Goal: Task Accomplishment & Management: Manage account settings

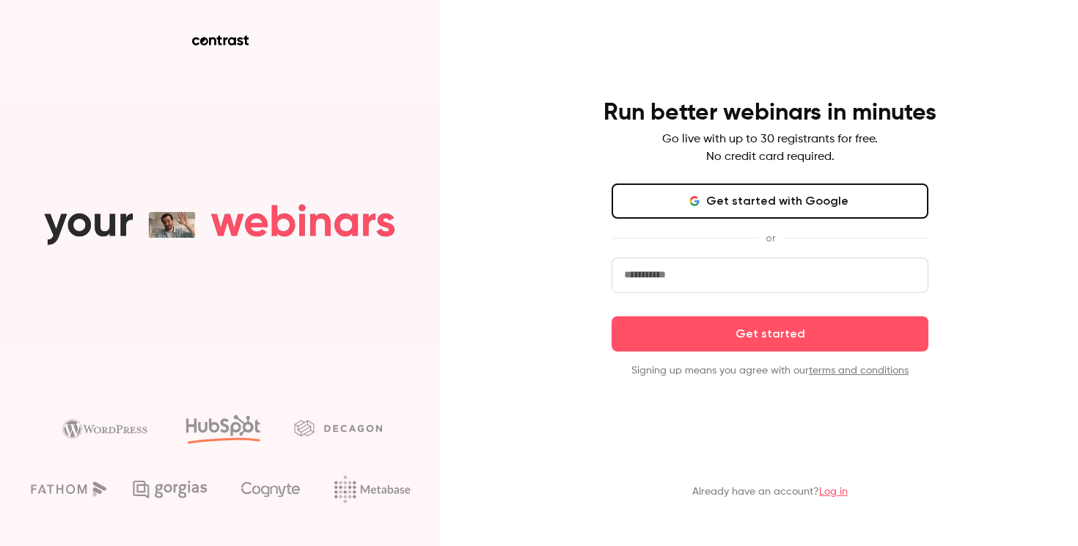
click at [783, 196] on button "Get started with Google" at bounding box center [770, 200] width 317 height 35
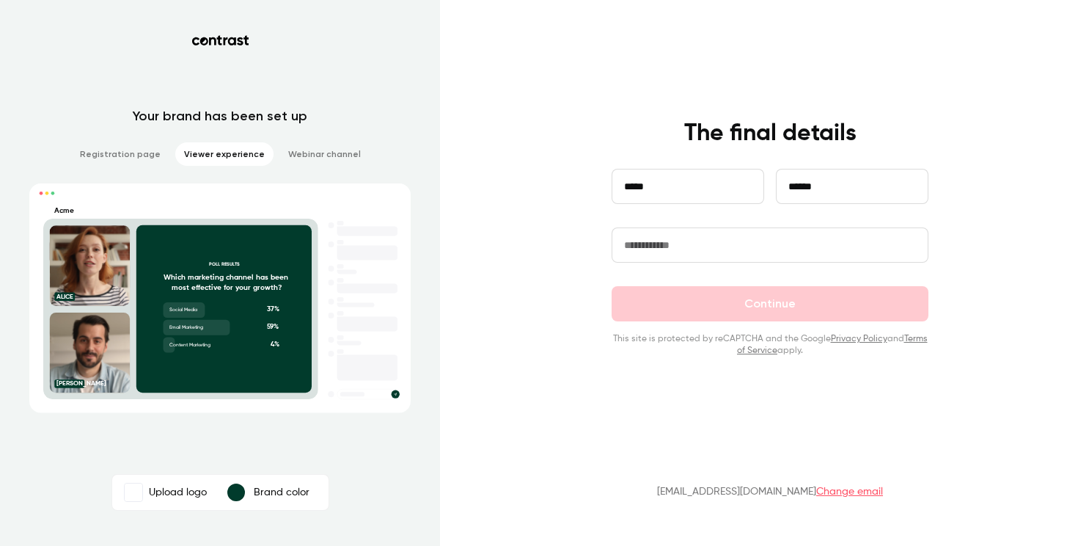
click at [815, 221] on div "**********" at bounding box center [770, 198] width 317 height 59
click at [810, 234] on input "text" at bounding box center [770, 244] width 317 height 35
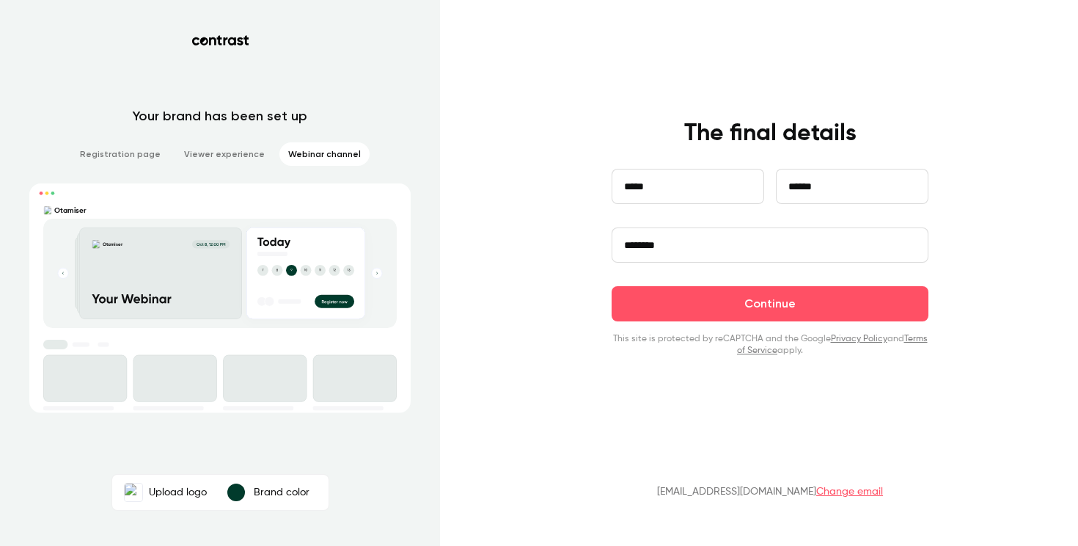
type input "********"
click at [457, 183] on div "**********" at bounding box center [539, 273] width 1078 height 546
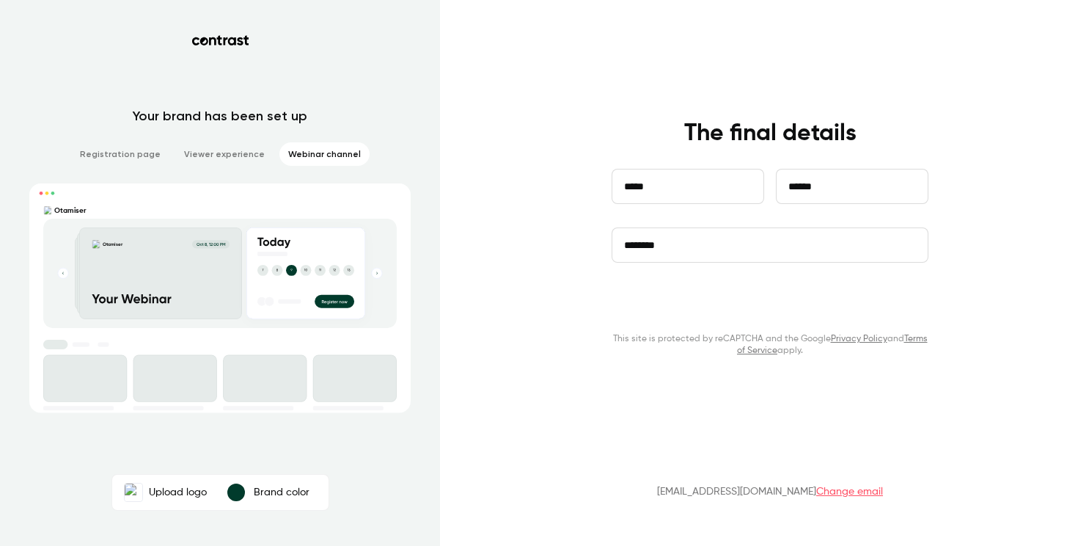
click at [845, 312] on button "Continue" at bounding box center [770, 303] width 317 height 35
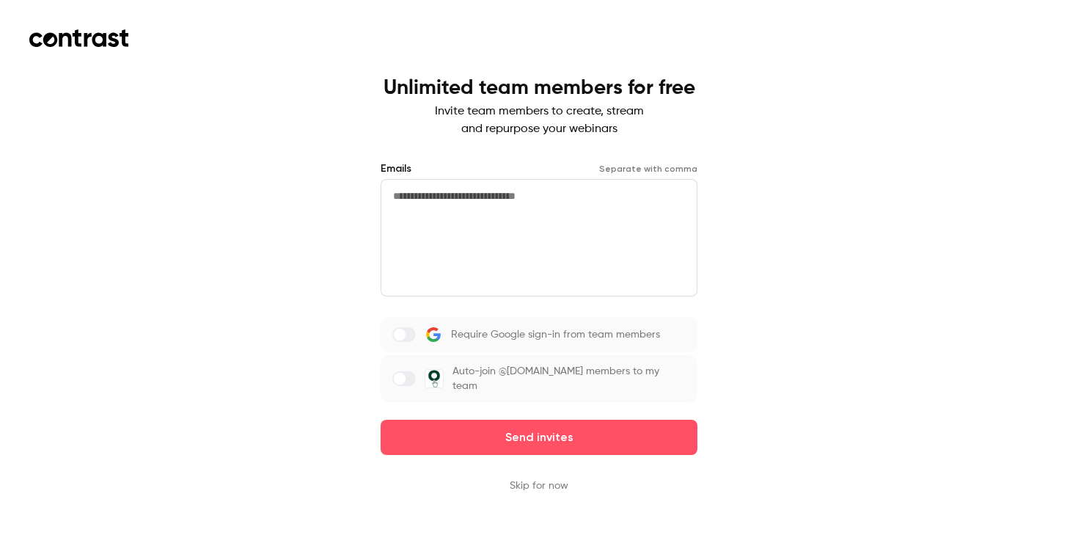
click at [535, 478] on button "Skip for now" at bounding box center [539, 485] width 59 height 15
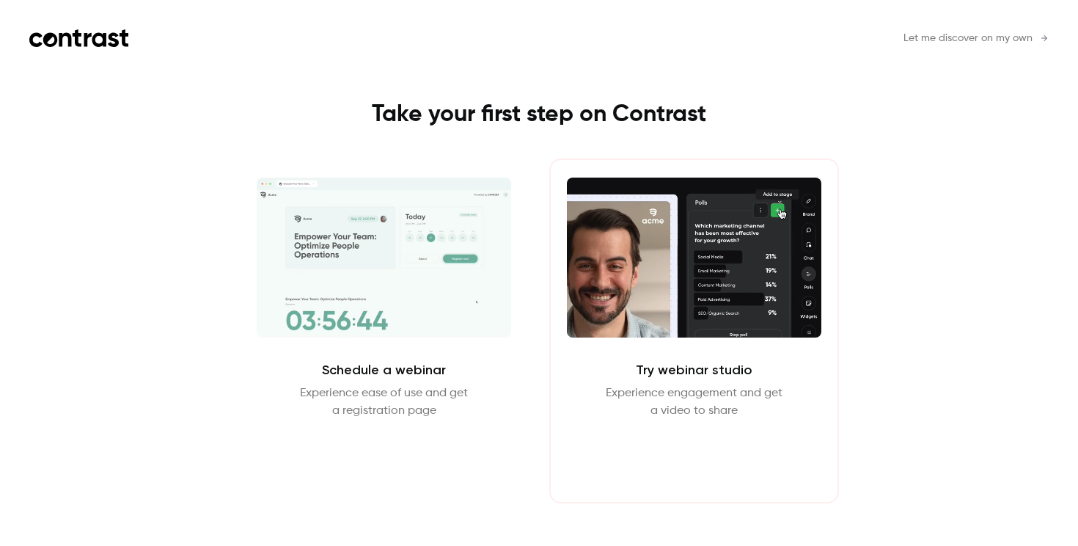
click at [707, 456] on button "Enter Studio" at bounding box center [694, 454] width 95 height 35
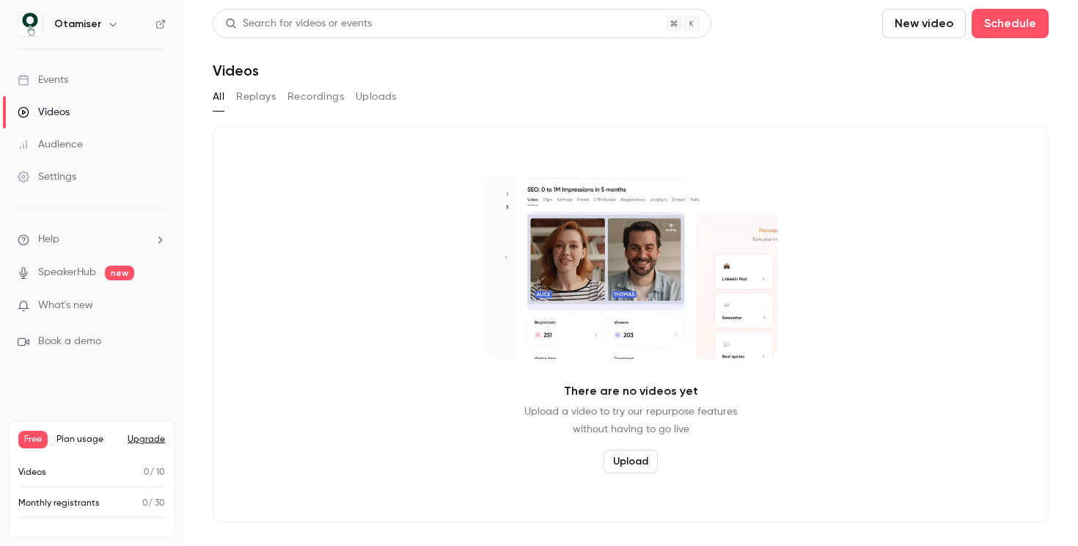
click at [69, 84] on link "Events" at bounding box center [91, 80] width 183 height 32
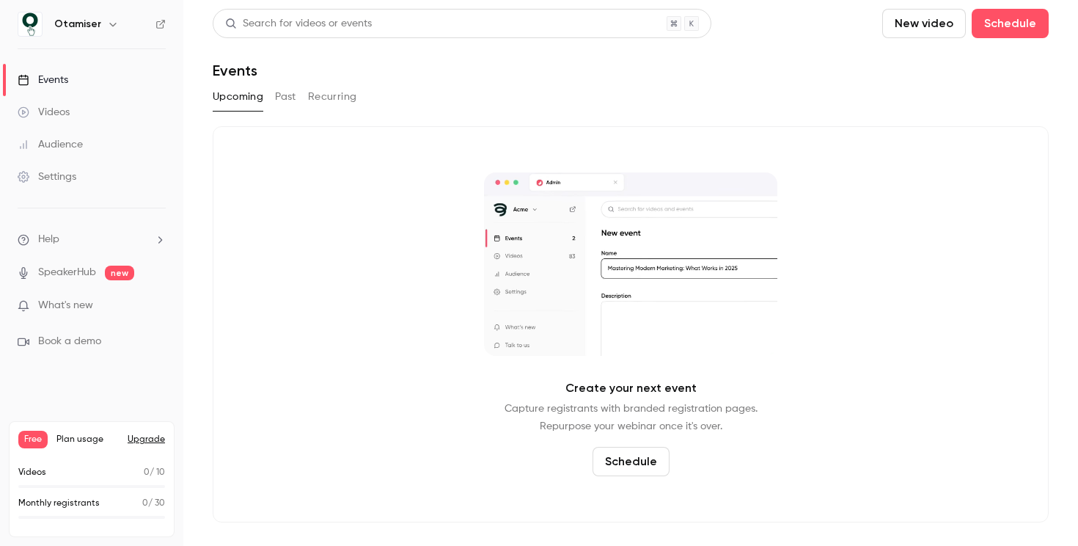
click at [954, 19] on button "New video" at bounding box center [924, 23] width 84 height 29
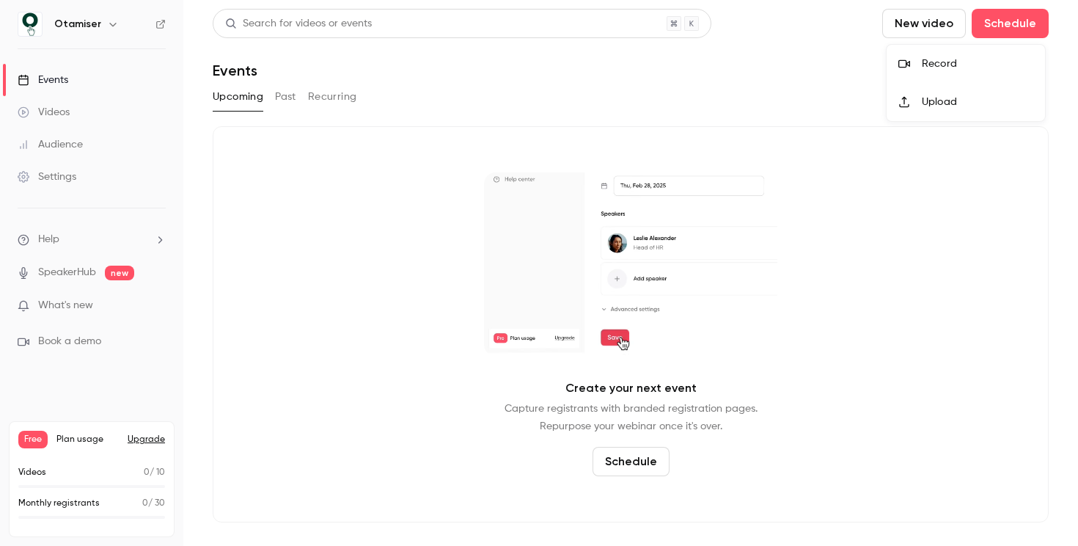
click at [939, 59] on div "Record" at bounding box center [977, 63] width 111 height 15
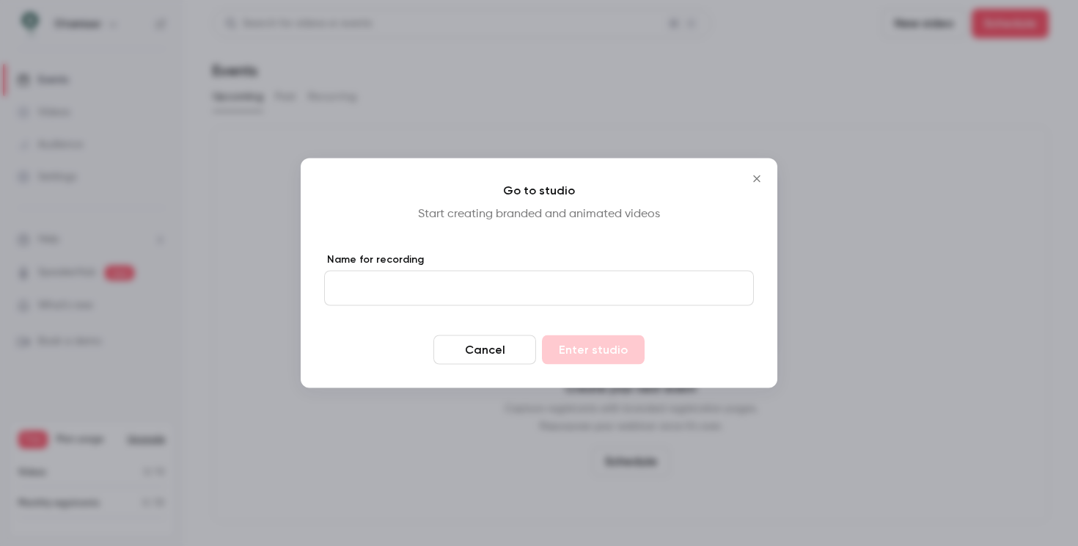
click at [556, 290] on input "Name for recording" at bounding box center [539, 288] width 430 height 35
type input "****"
click at [613, 360] on button "Enter studio" at bounding box center [593, 349] width 103 height 29
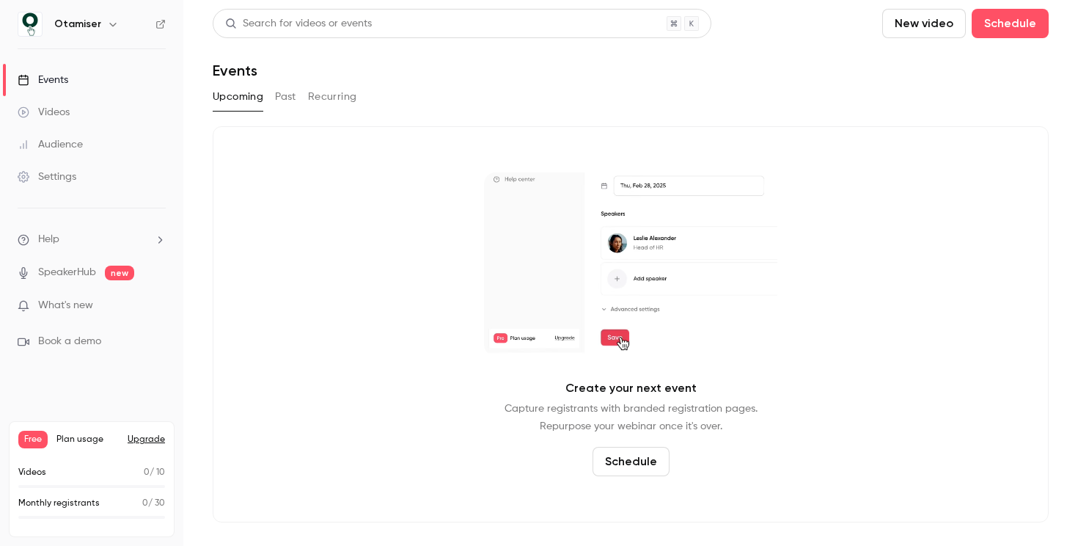
click at [74, 117] on link "Videos" at bounding box center [91, 112] width 183 height 32
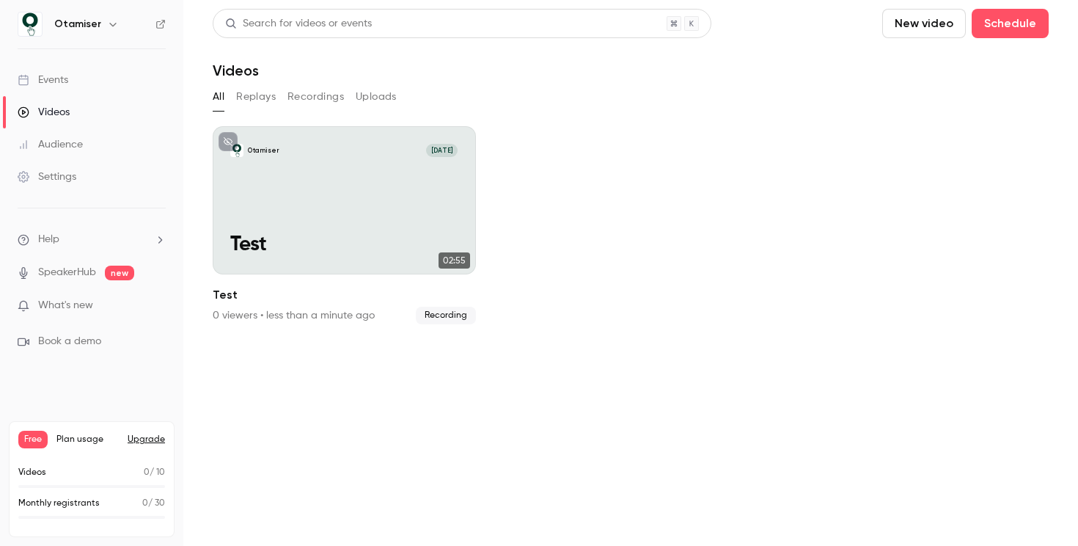
click at [592, 128] on ul "Otamiser [DATE] Test 02:55 Test 0 viewers • less than a minute ago Recording" at bounding box center [631, 225] width 836 height 198
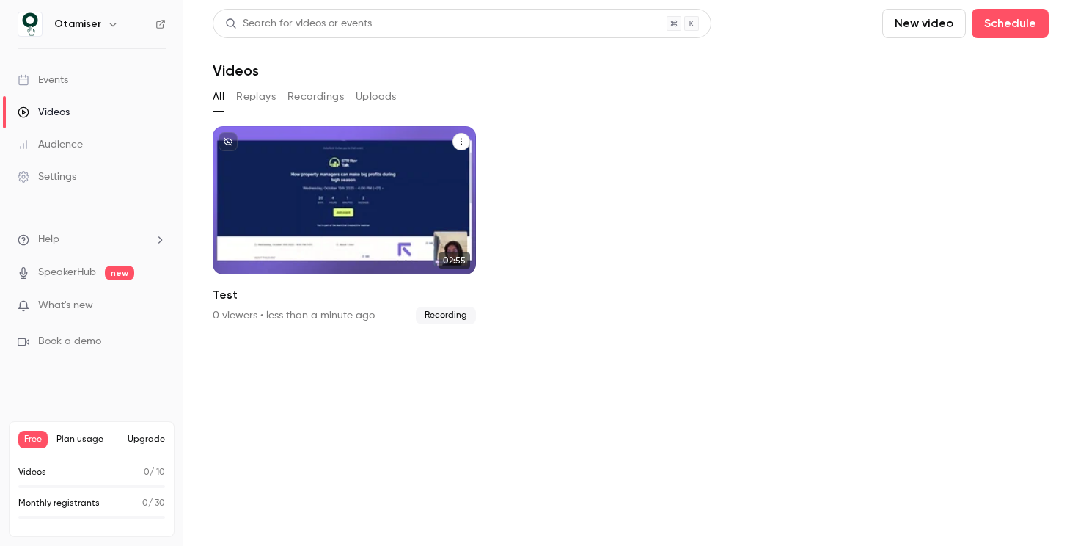
click at [402, 205] on div "Otamiser [DATE] Test" at bounding box center [344, 200] width 263 height 148
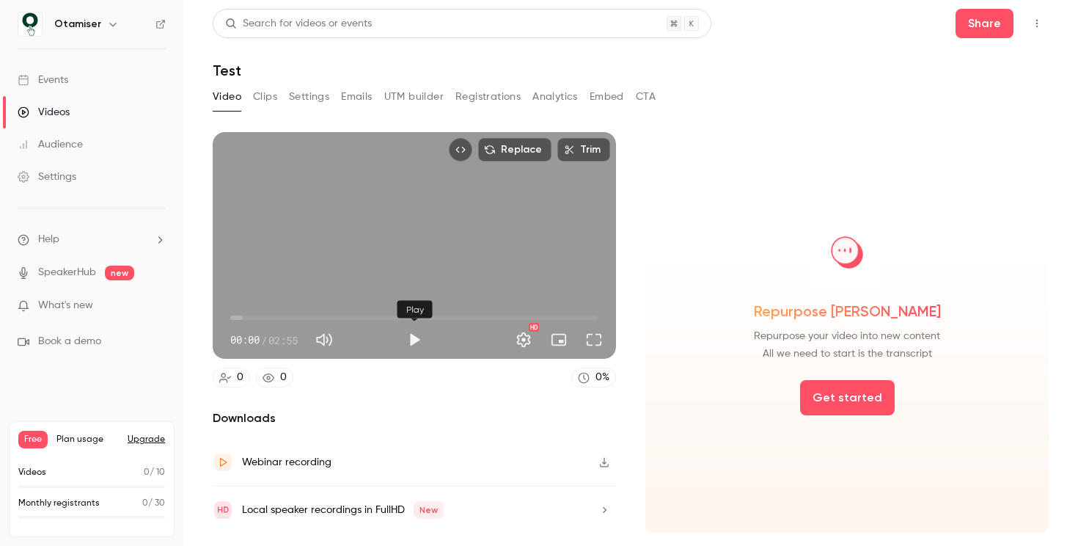
click at [416, 343] on button "Play" at bounding box center [414, 339] width 29 height 29
type input "****"
type input "**"
click at [362, 339] on span at bounding box center [360, 339] width 37 height 21
click at [530, 338] on button "Settings" at bounding box center [523, 339] width 29 height 29
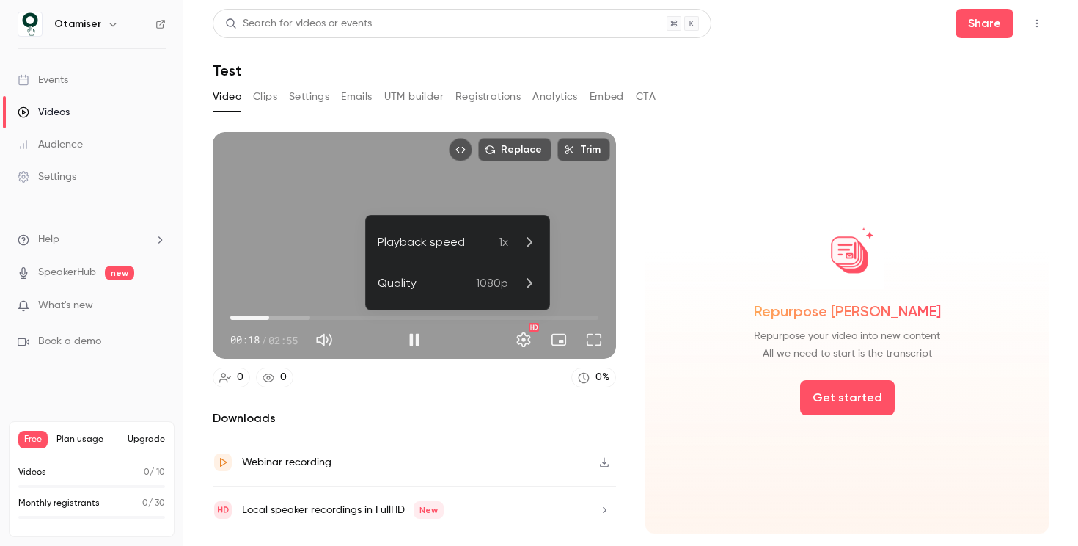
click at [528, 339] on div at bounding box center [539, 273] width 1078 height 546
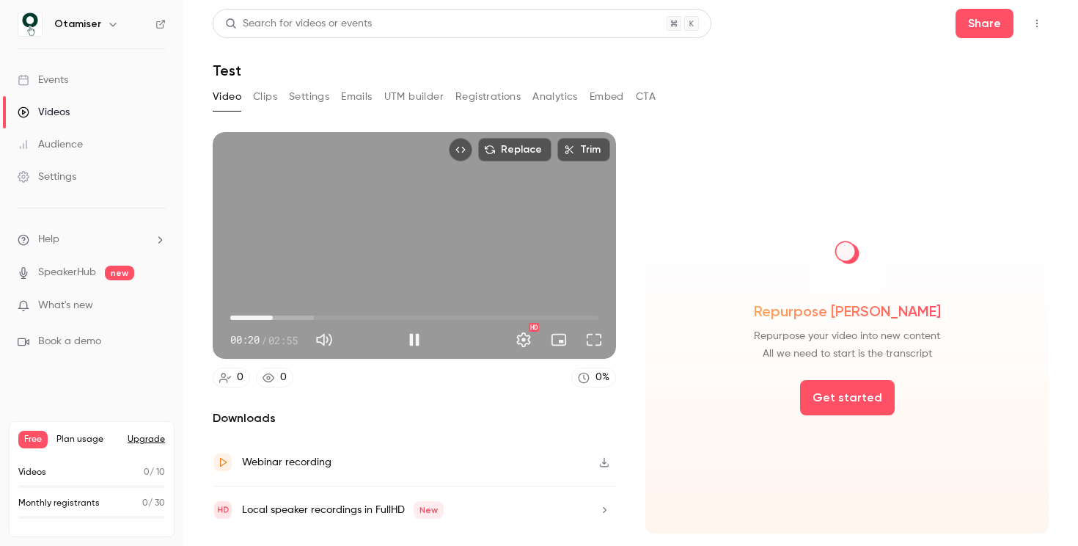
click at [511, 150] on button "Replace" at bounding box center [514, 149] width 73 height 23
click at [524, 342] on button "Settings" at bounding box center [523, 339] width 29 height 29
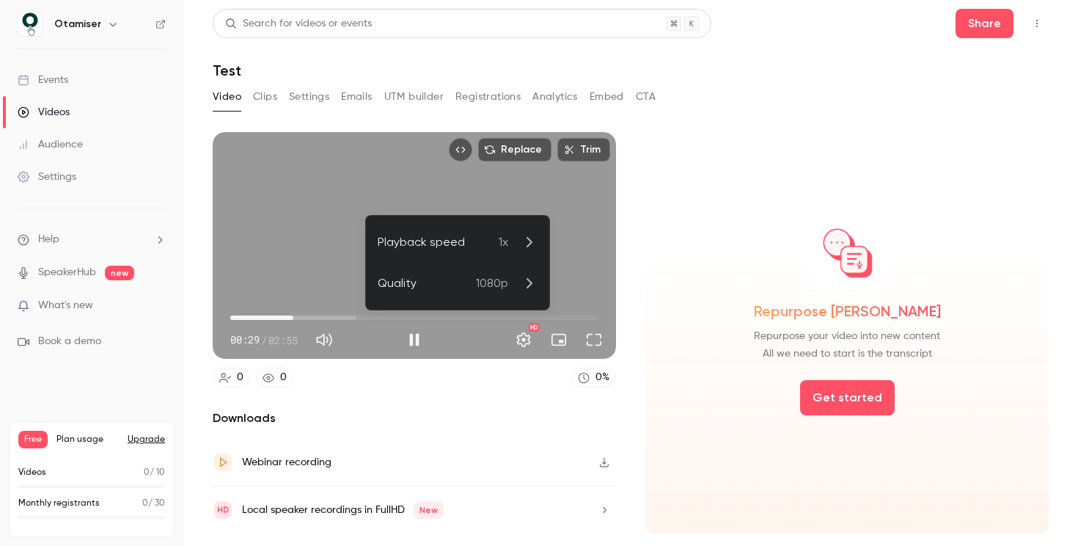
click at [689, 193] on div at bounding box center [539, 273] width 1078 height 546
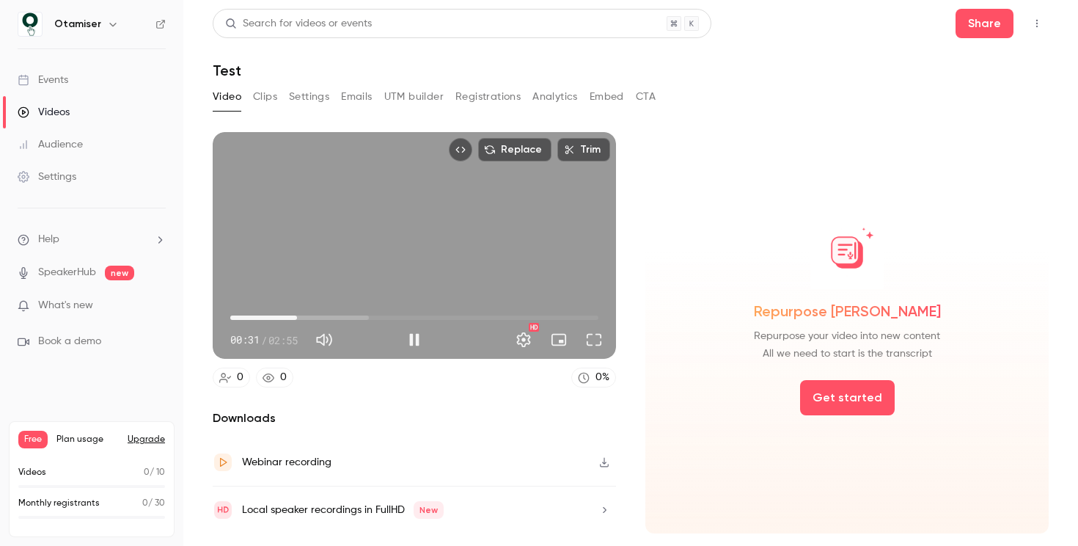
click at [675, 381] on div "Repurpose [PERSON_NAME] Repurpose your video into new content All we need to st…" at bounding box center [846, 332] width 403 height 401
click at [596, 343] on button "Full screen" at bounding box center [593, 339] width 29 height 29
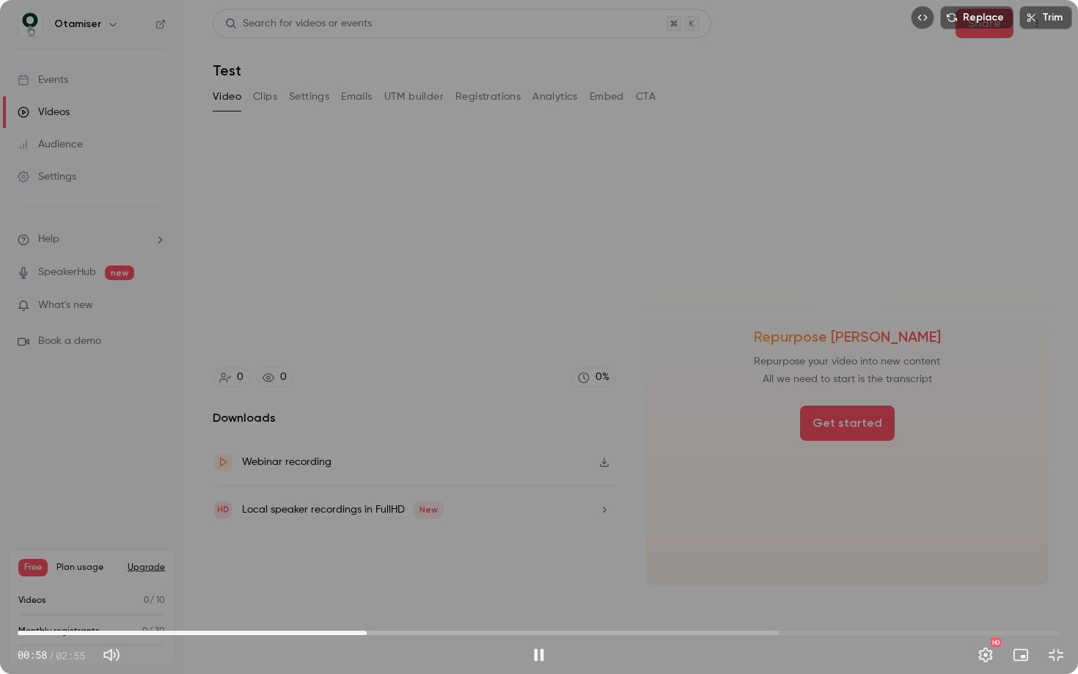
click at [149, 545] on span "00:58" at bounding box center [539, 632] width 1043 height 23
click at [1055, 545] on button "Exit full screen" at bounding box center [1055, 654] width 29 height 29
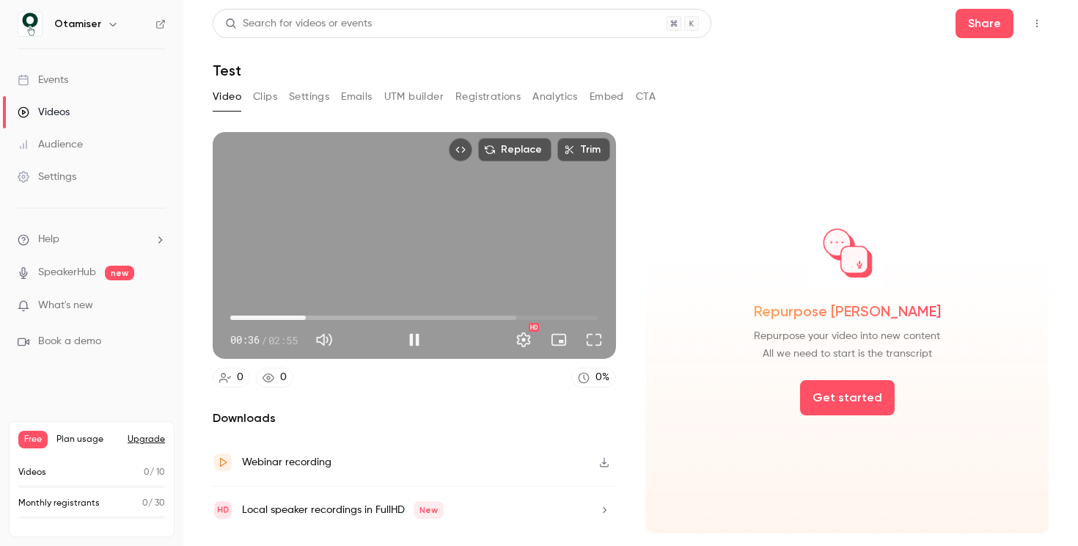
click at [483, 267] on div "Replace Trim 00:36 00:36 / 02:55 HD" at bounding box center [414, 245] width 403 height 227
type input "****"
click at [261, 95] on button "Clips" at bounding box center [265, 96] width 24 height 23
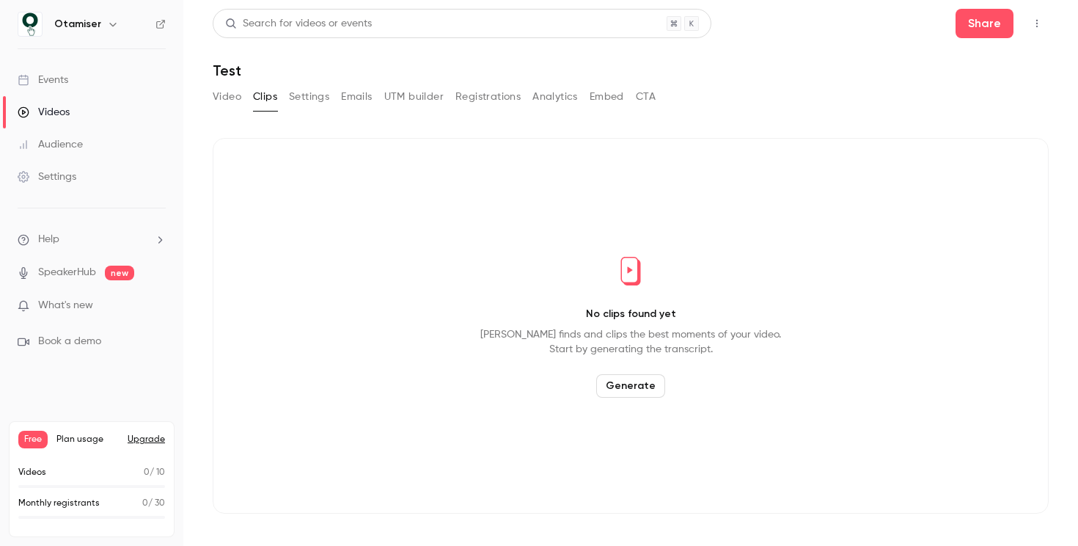
click at [320, 95] on button "Settings" at bounding box center [309, 96] width 40 height 23
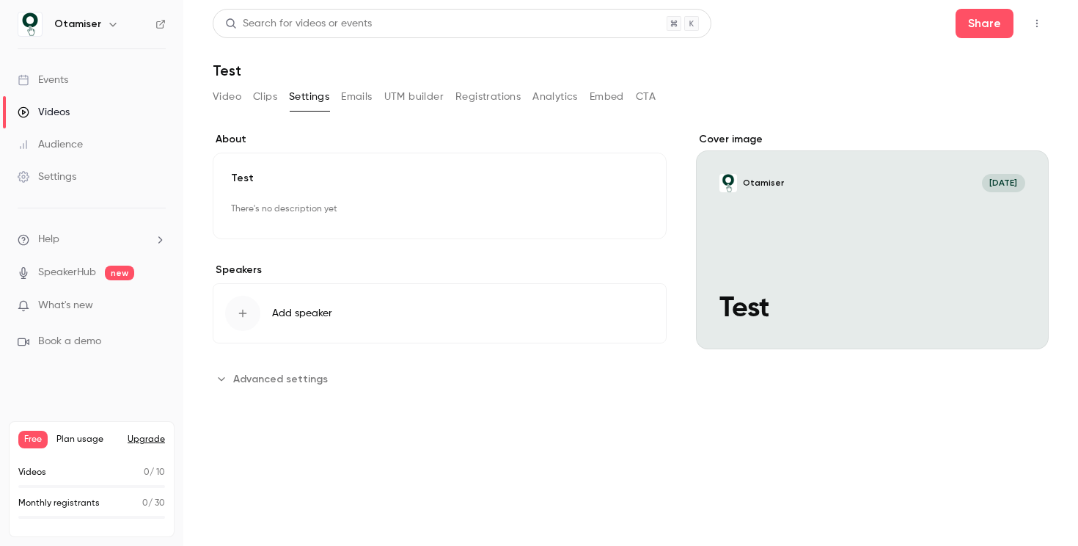
click at [372, 98] on button "Emails" at bounding box center [356, 96] width 31 height 23
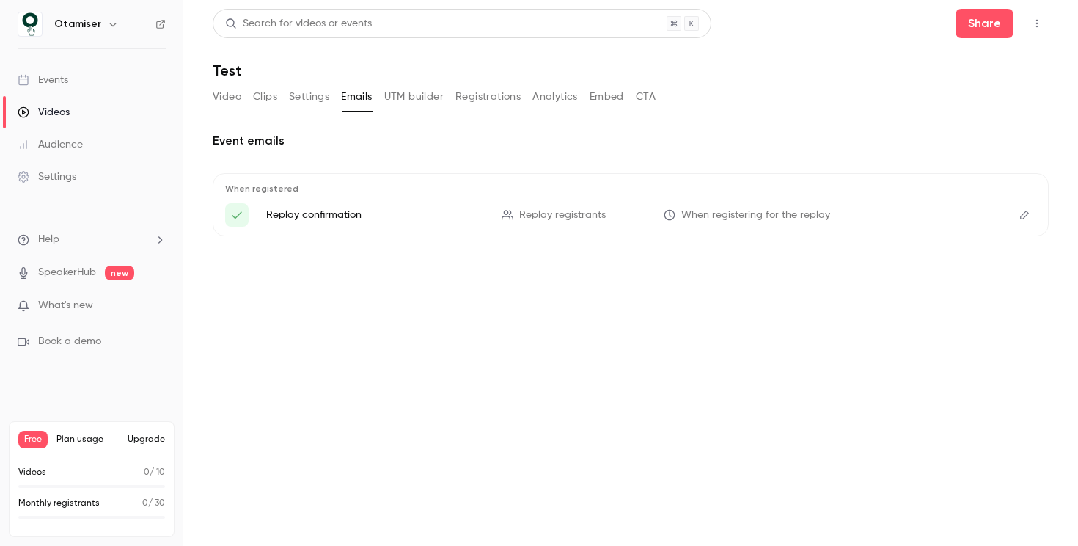
click at [425, 100] on button "UTM builder" at bounding box center [413, 96] width 59 height 23
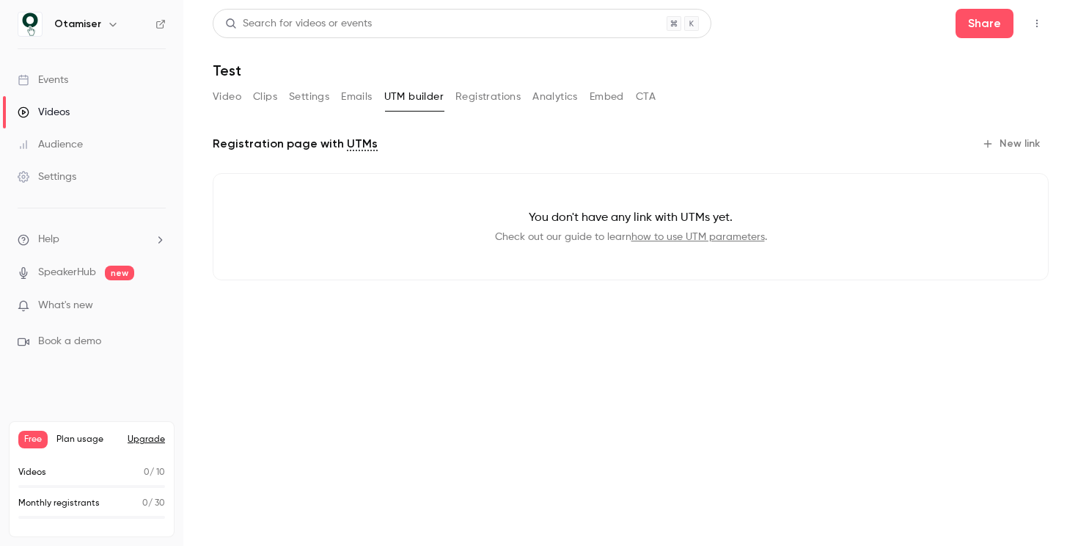
click at [486, 102] on button "Registrations" at bounding box center [487, 96] width 65 height 23
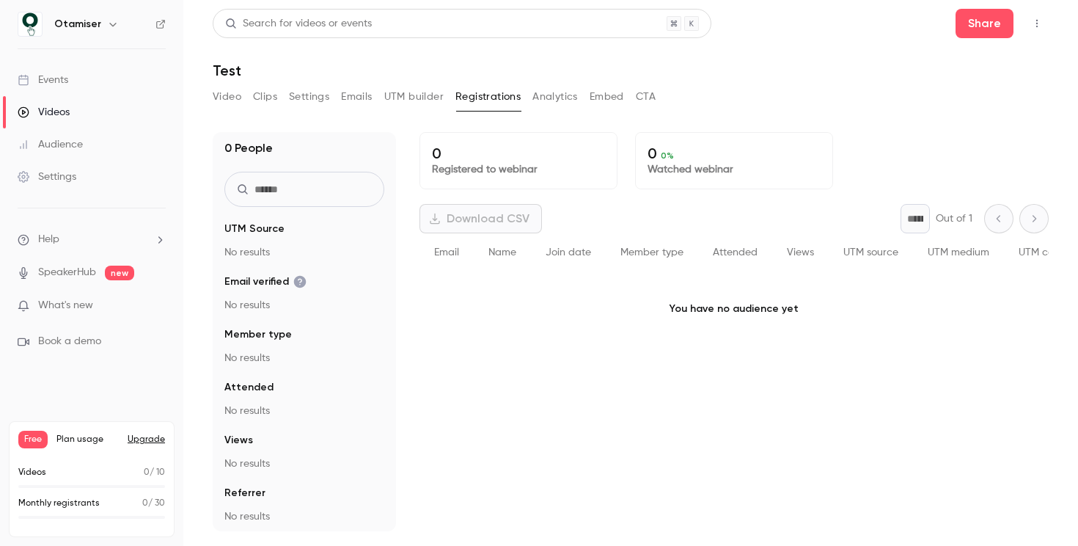
scroll to position [9, 0]
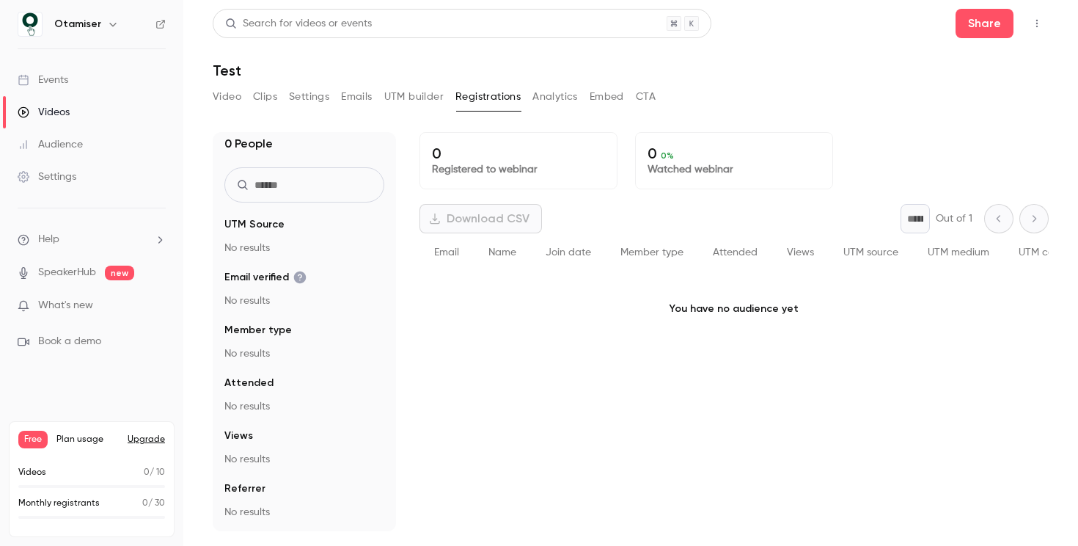
click at [548, 99] on button "Analytics" at bounding box center [554, 96] width 45 height 23
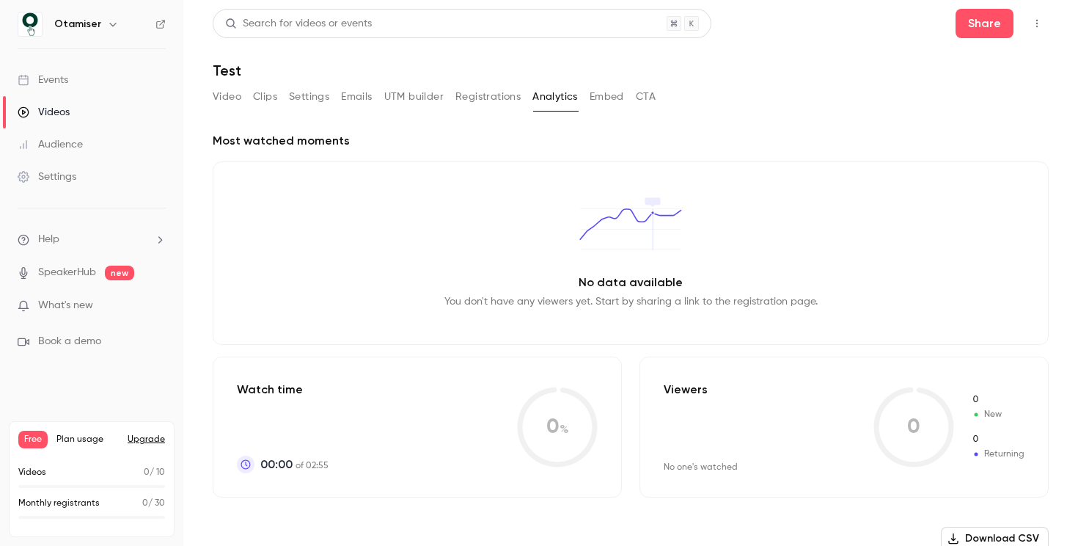
click at [621, 93] on button "Embed" at bounding box center [607, 96] width 34 height 23
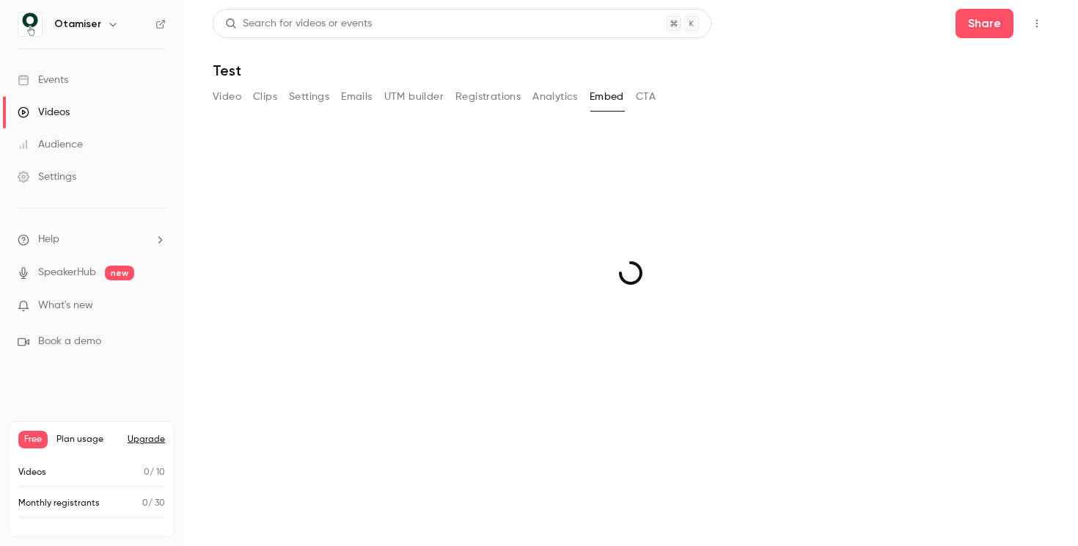
click at [646, 97] on button "CTA" at bounding box center [646, 96] width 20 height 23
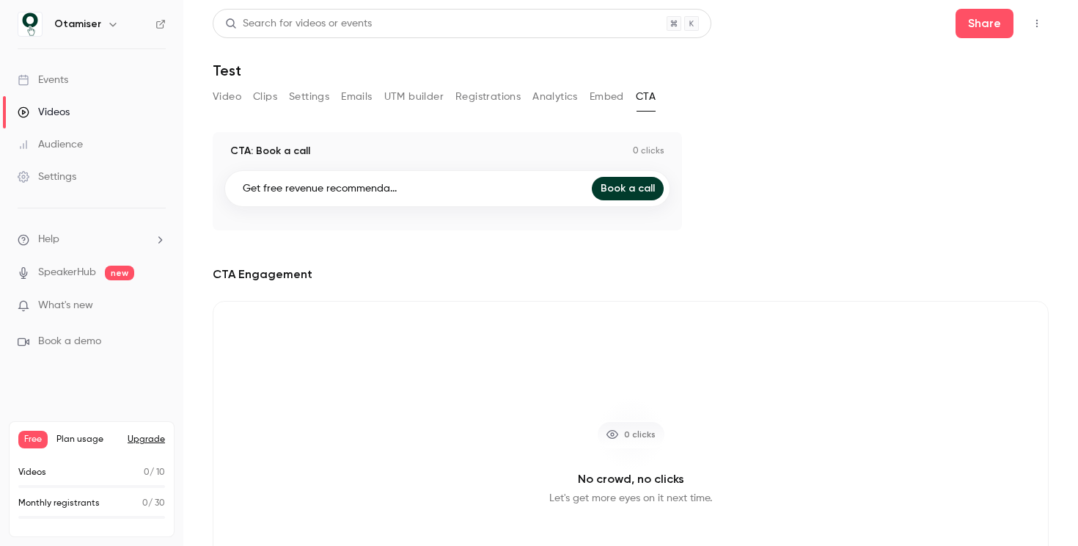
click at [480, 97] on button "Registrations" at bounding box center [487, 96] width 65 height 23
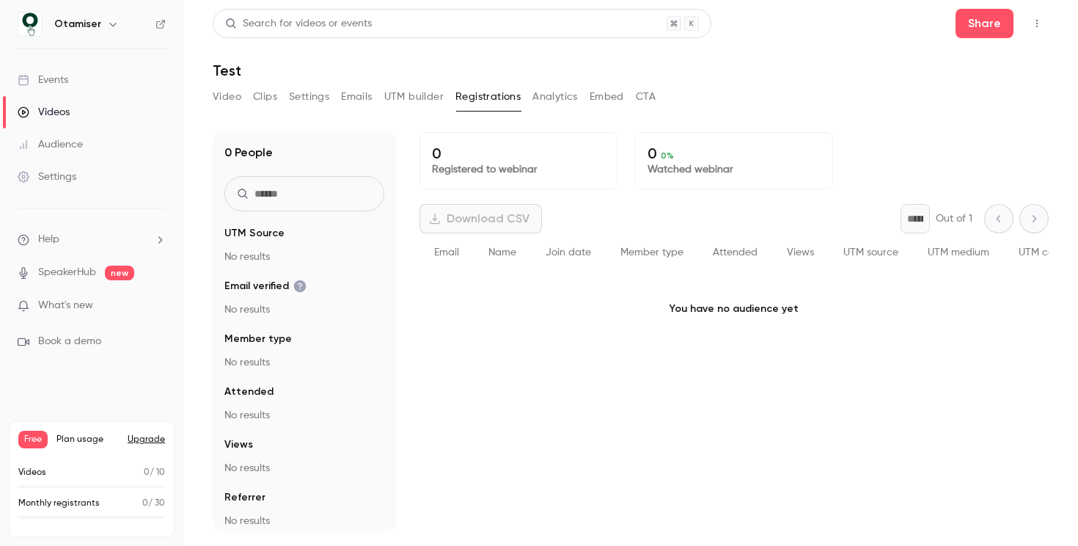
click at [266, 99] on button "Clips" at bounding box center [265, 96] width 24 height 23
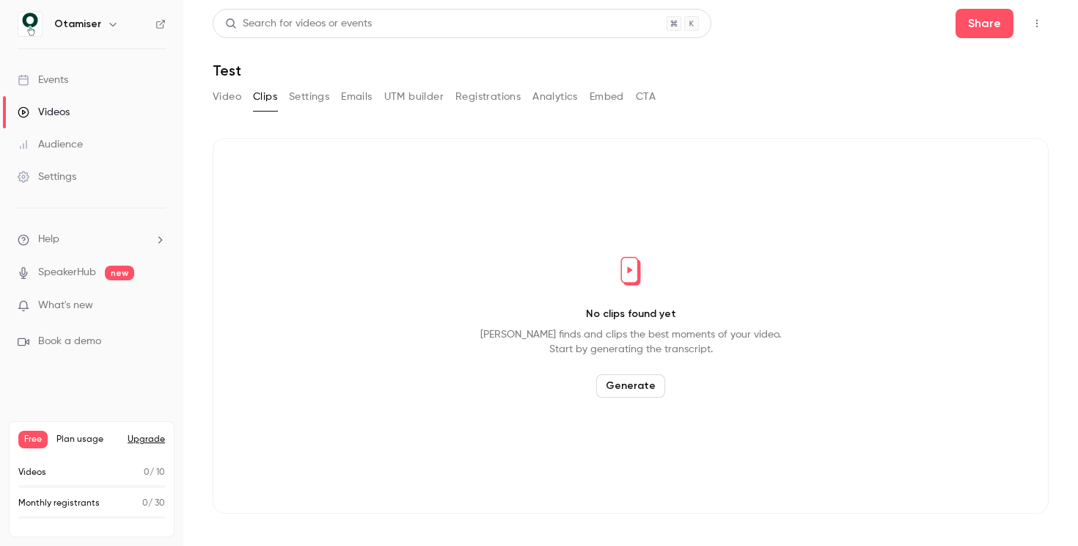
click at [232, 98] on button "Video" at bounding box center [227, 96] width 29 height 23
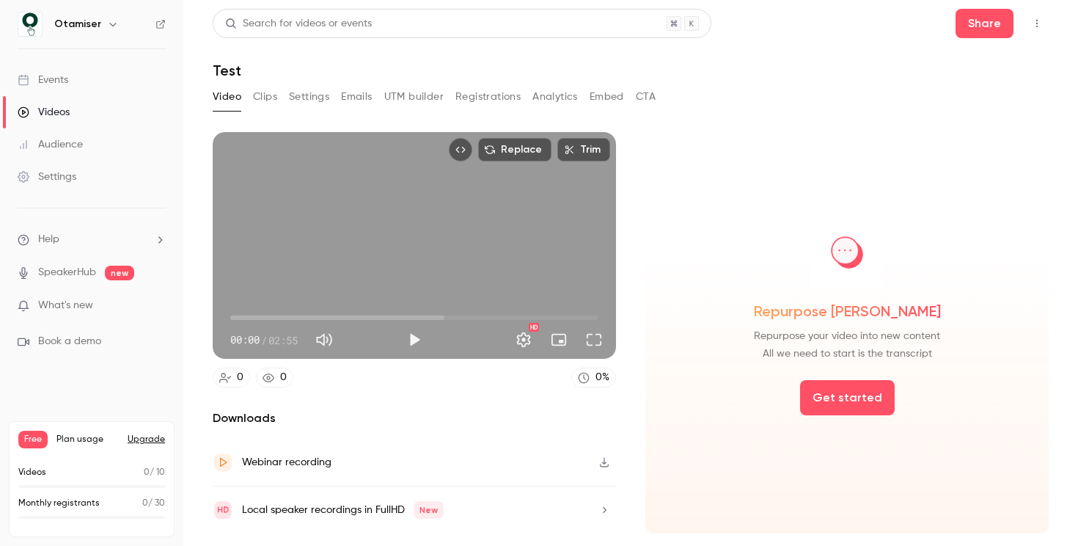
click at [67, 173] on div "Settings" at bounding box center [47, 176] width 59 height 15
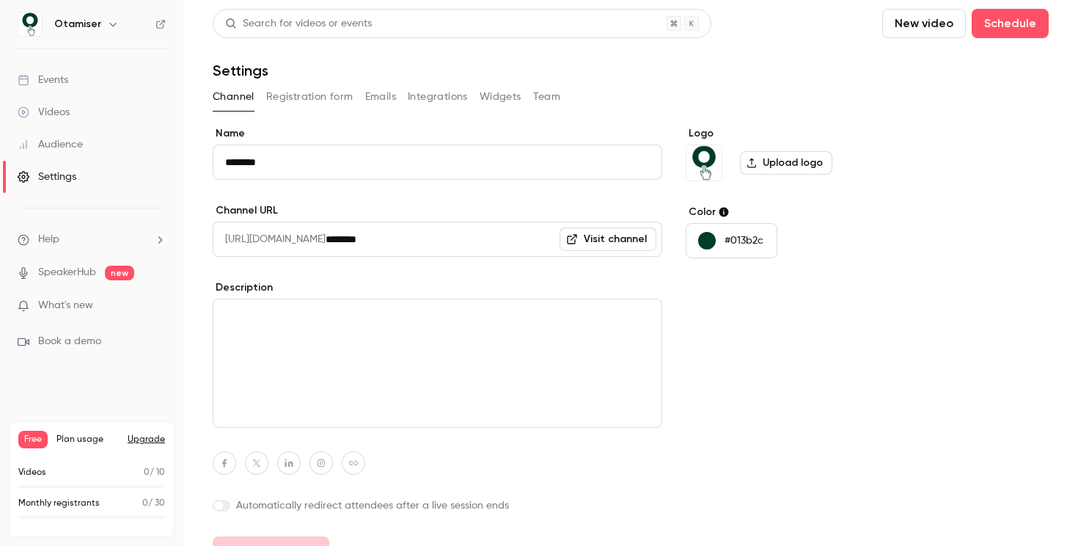
click at [320, 100] on button "Registration form" at bounding box center [309, 96] width 87 height 23
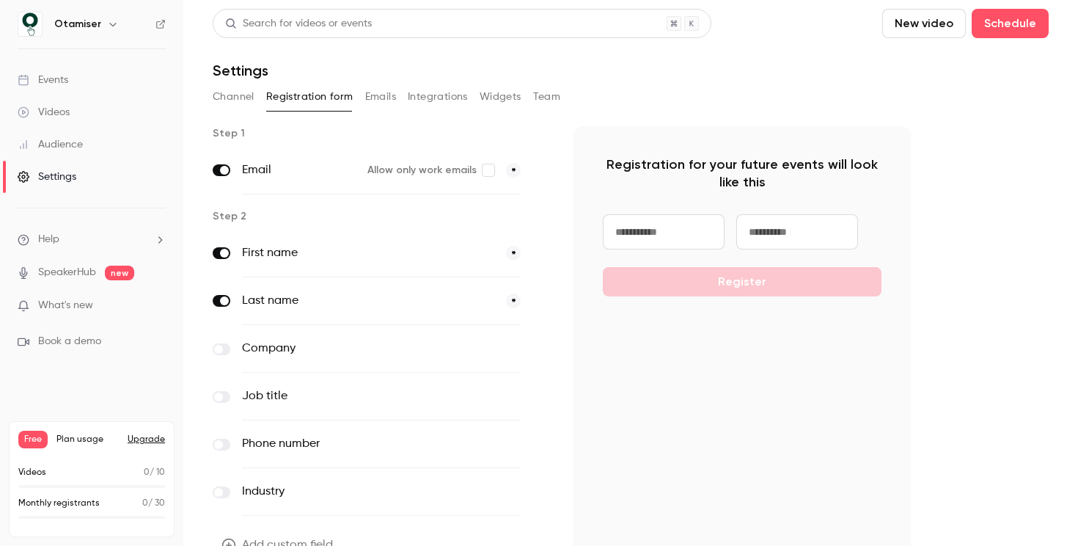
click at [235, 98] on button "Channel" at bounding box center [234, 96] width 42 height 23
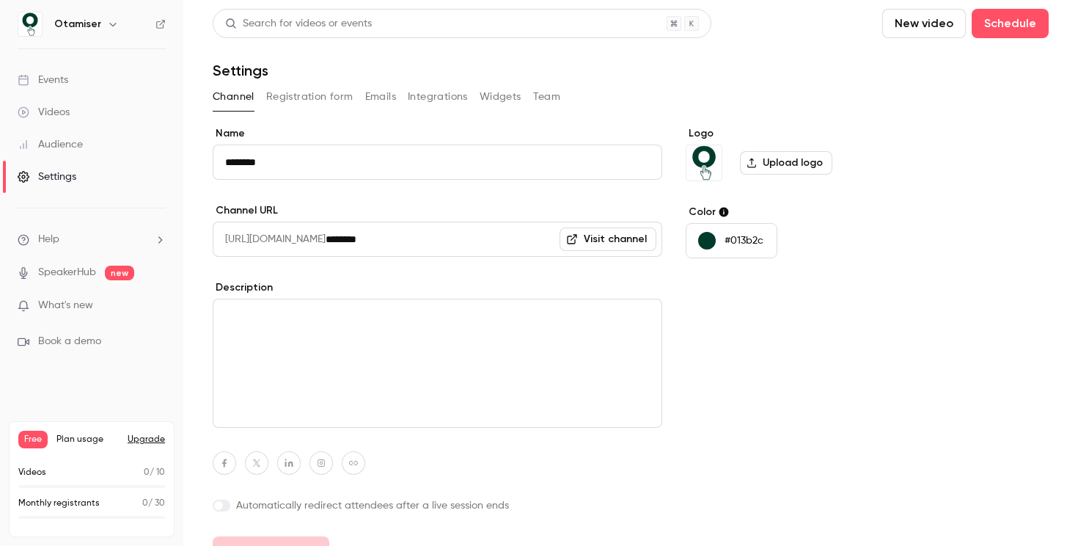
click at [311, 102] on button "Registration form" at bounding box center [309, 96] width 87 height 23
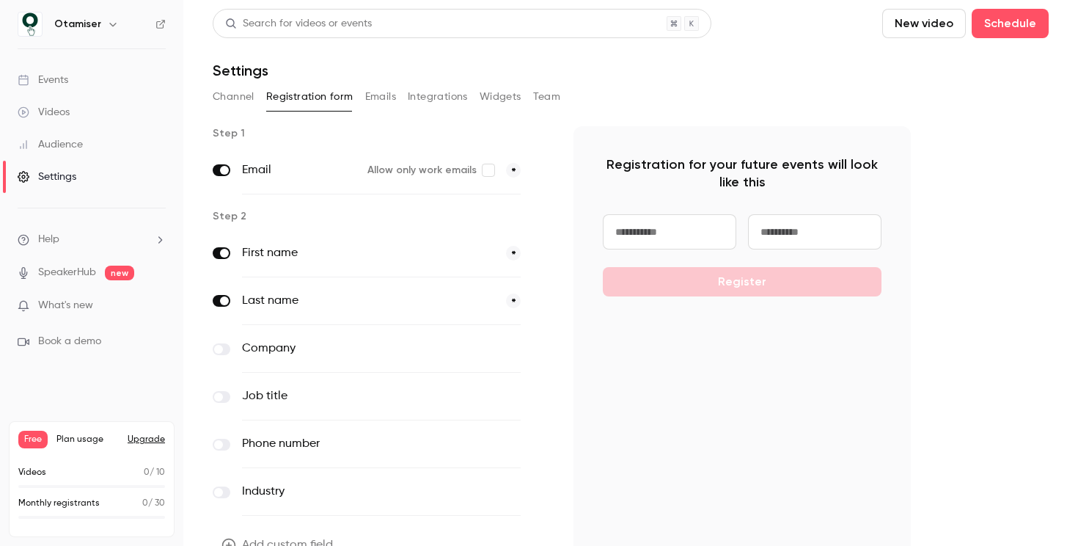
click at [374, 100] on button "Emails" at bounding box center [380, 96] width 31 height 23
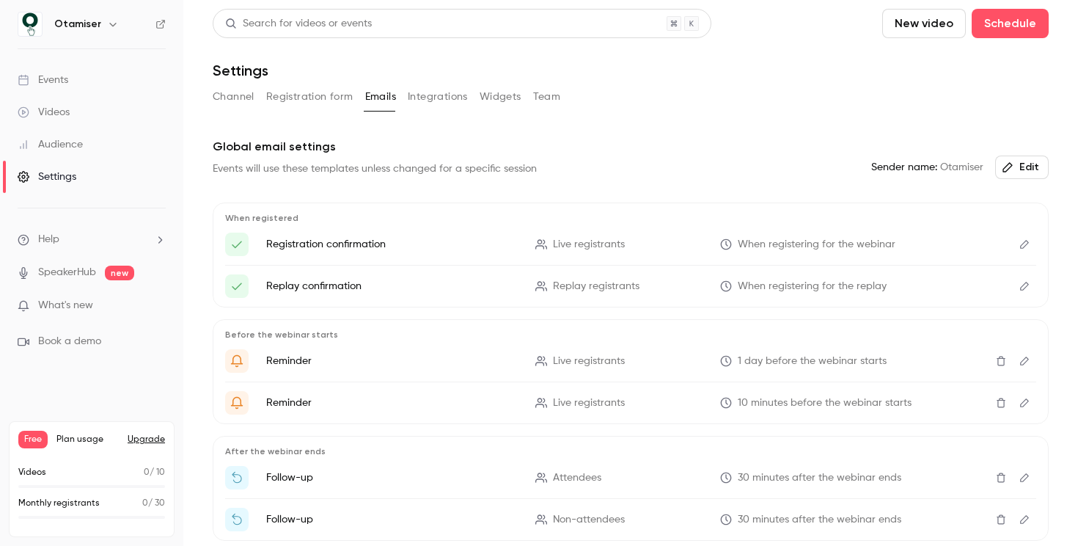
click at [437, 99] on button "Integrations" at bounding box center [438, 96] width 60 height 23
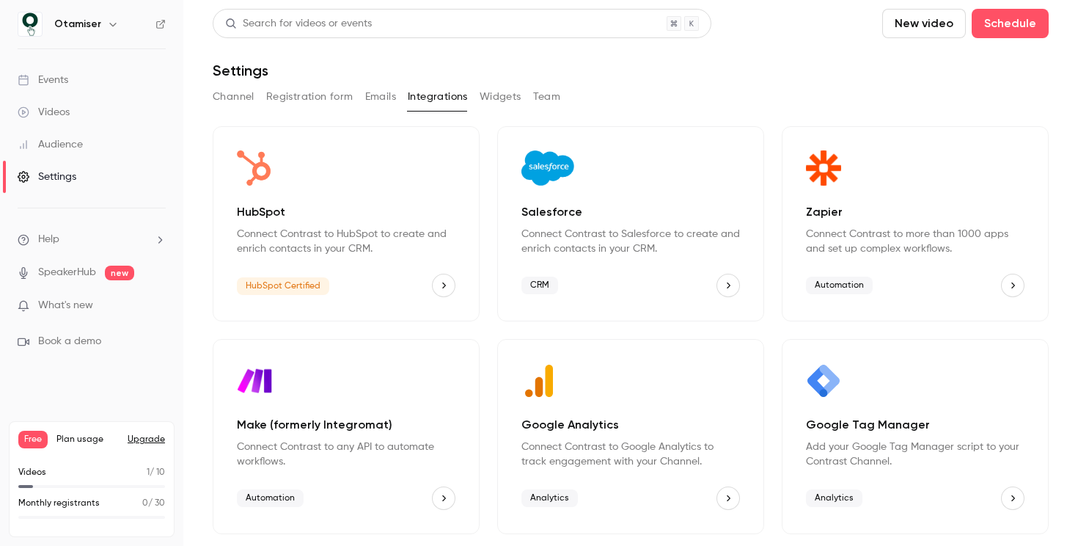
click at [494, 104] on button "Widgets" at bounding box center [501, 96] width 42 height 23
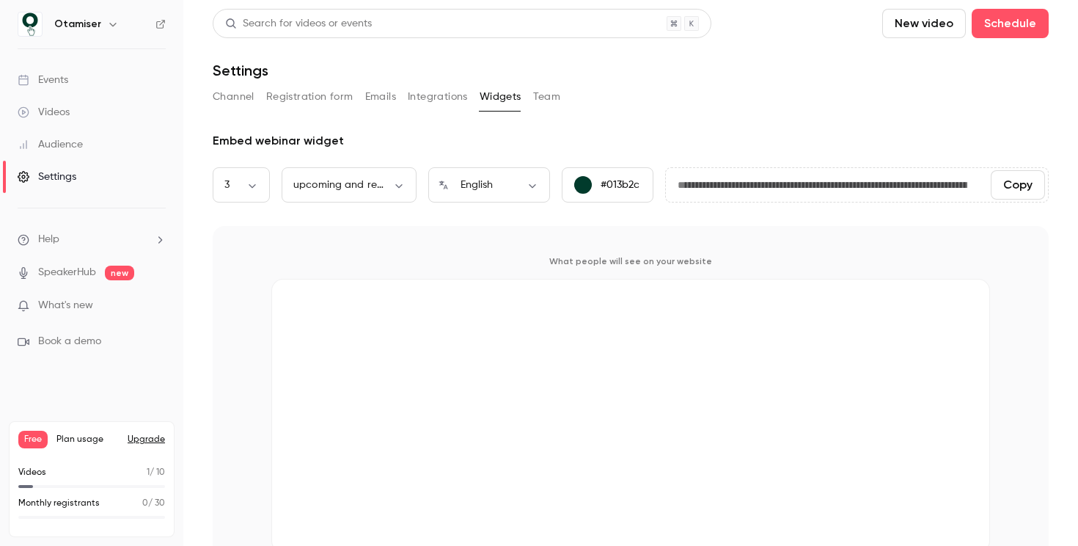
click at [554, 98] on button "Team" at bounding box center [547, 96] width 28 height 23
